Goal: Task Accomplishment & Management: Use online tool/utility

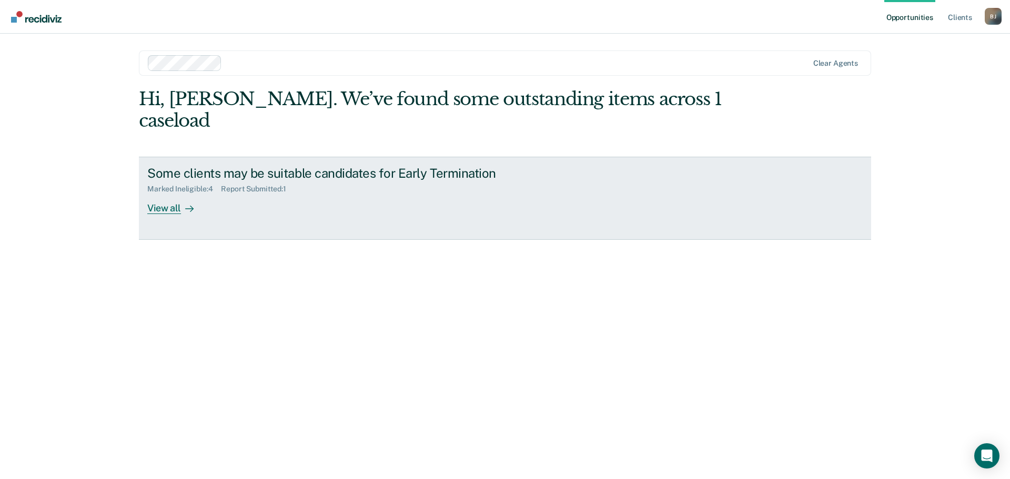
click at [161, 194] on div "View all" at bounding box center [176, 204] width 59 height 21
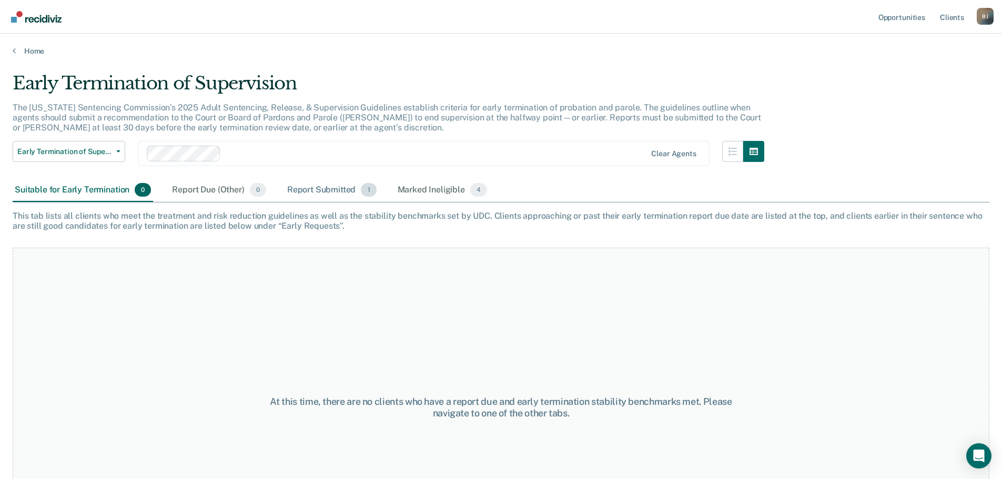
click at [322, 193] on div "Report Submitted 1" at bounding box center [332, 190] width 94 height 23
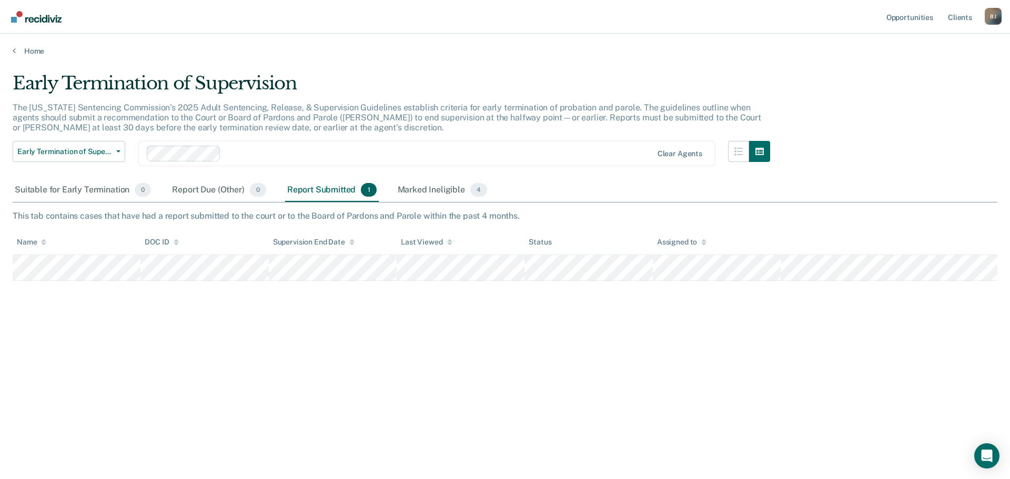
click at [994, 17] on div "[PERSON_NAME]" at bounding box center [993, 16] width 17 height 17
click at [927, 67] on link "Log Out" at bounding box center [951, 69] width 85 height 9
